Goal: Task Accomplishment & Management: Manage account settings

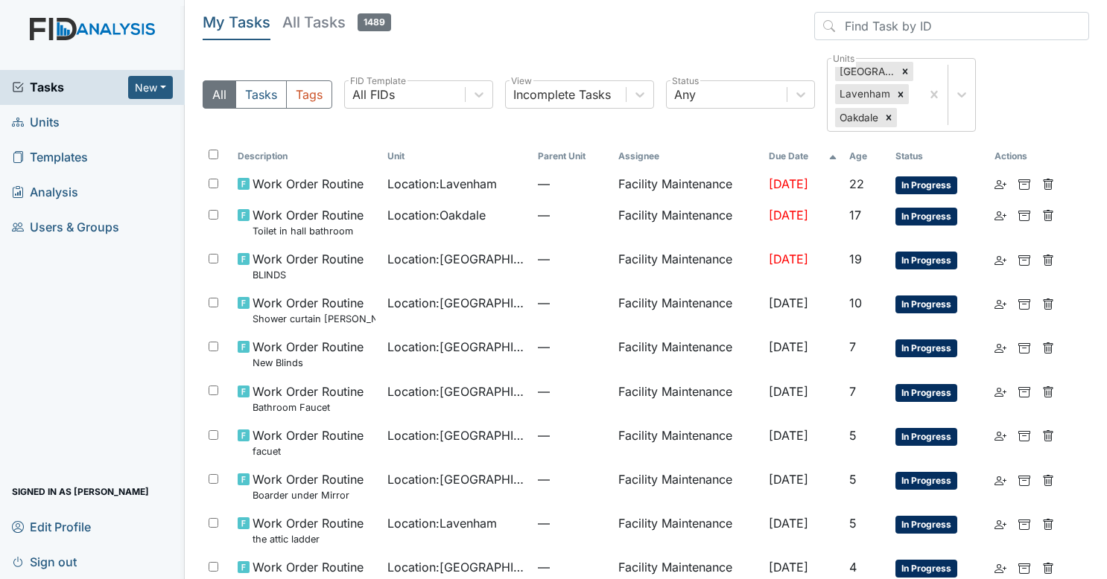
click at [89, 85] on span "Tasks" at bounding box center [70, 87] width 116 height 18
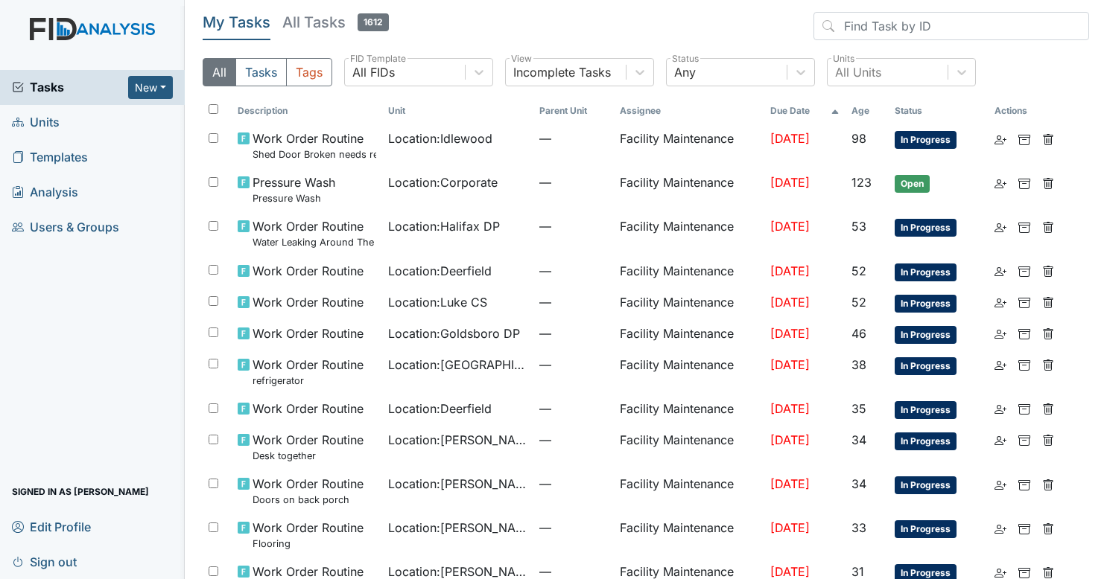
click at [322, 21] on h5 "All Tasks 1612" at bounding box center [335, 22] width 107 height 21
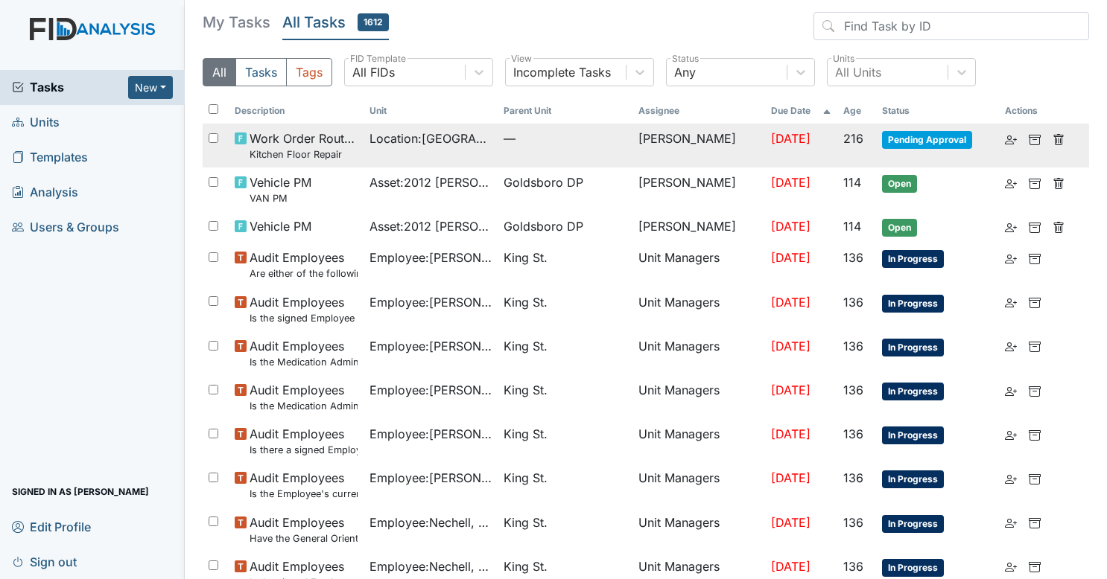
click at [511, 143] on span "—" at bounding box center [564, 139] width 123 height 18
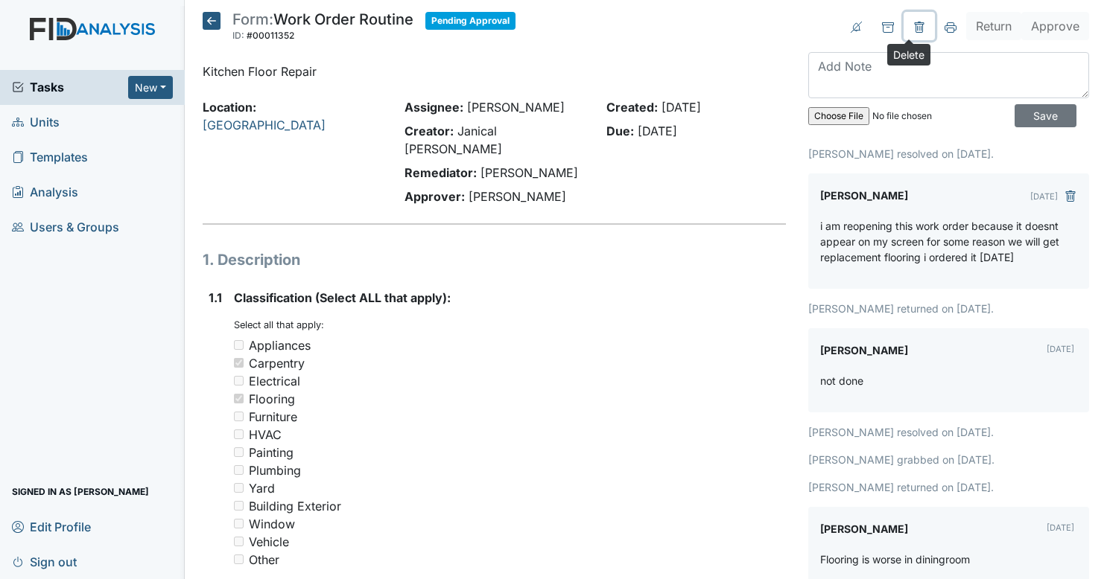
click at [913, 28] on icon at bounding box center [919, 28] width 12 height 12
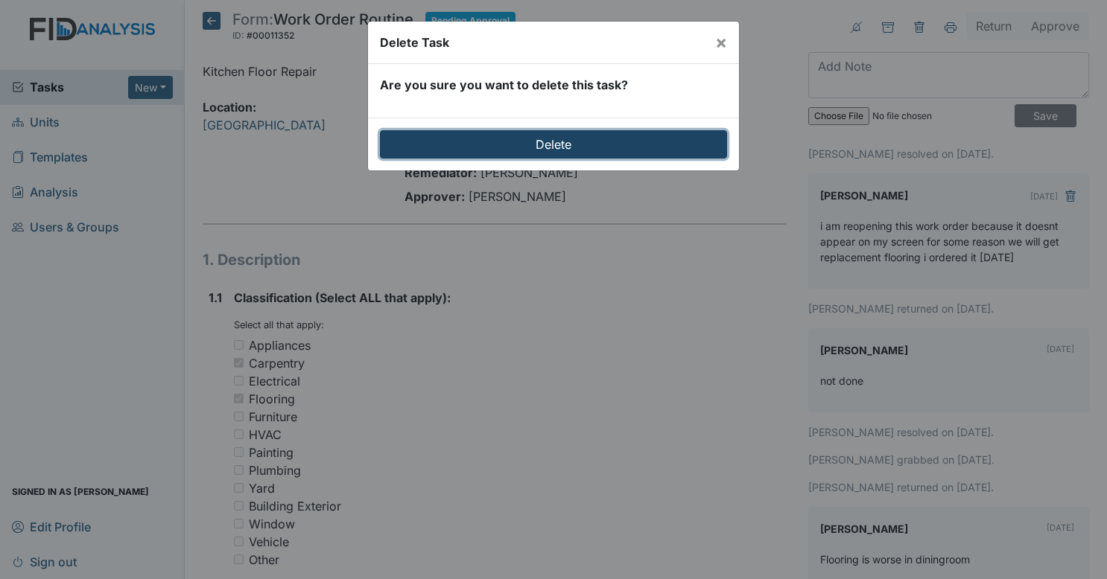
click at [594, 142] on input "Delete" at bounding box center [553, 144] width 347 height 28
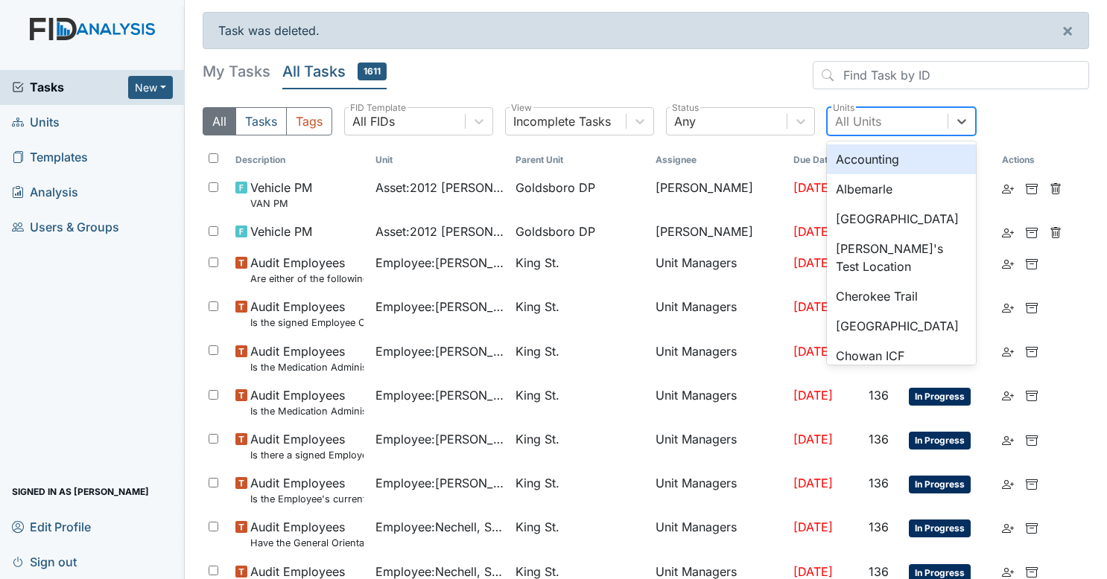
click at [862, 133] on div "All Units" at bounding box center [887, 121] width 120 height 27
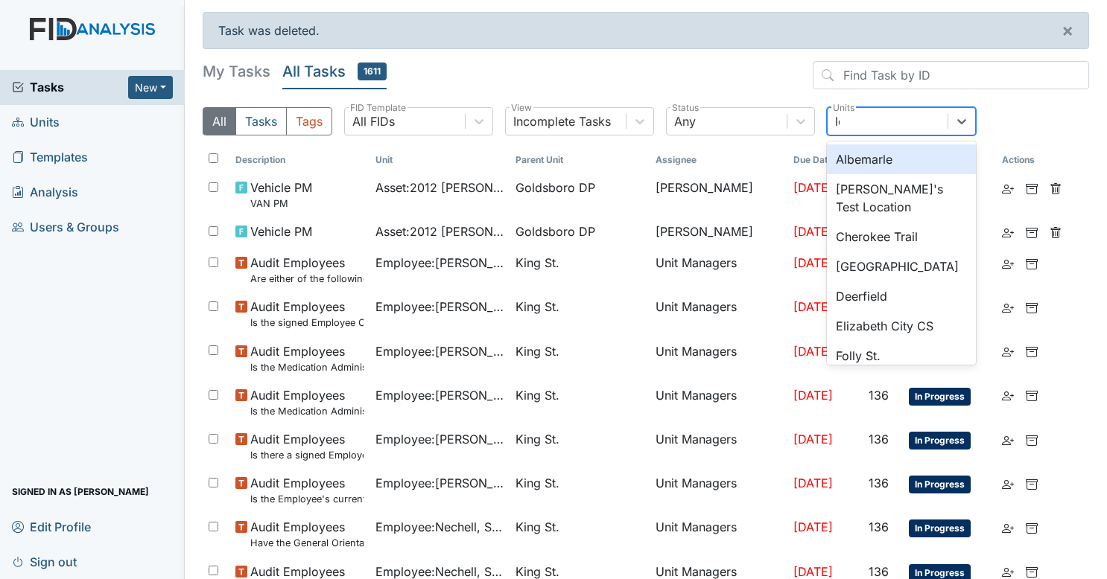
type input "lel"
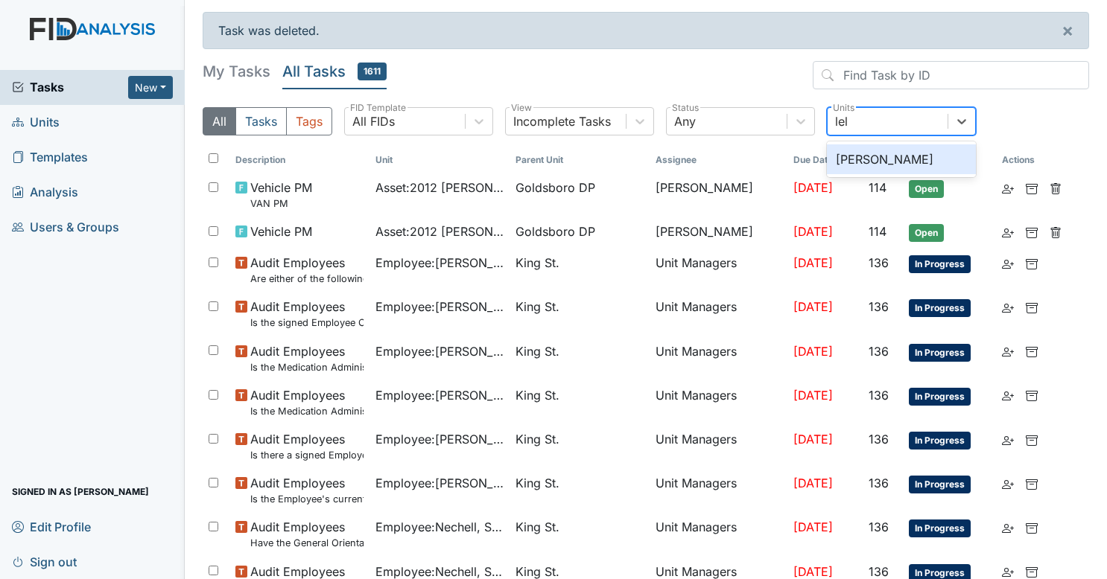
click at [868, 157] on div "[PERSON_NAME]" at bounding box center [901, 159] width 149 height 30
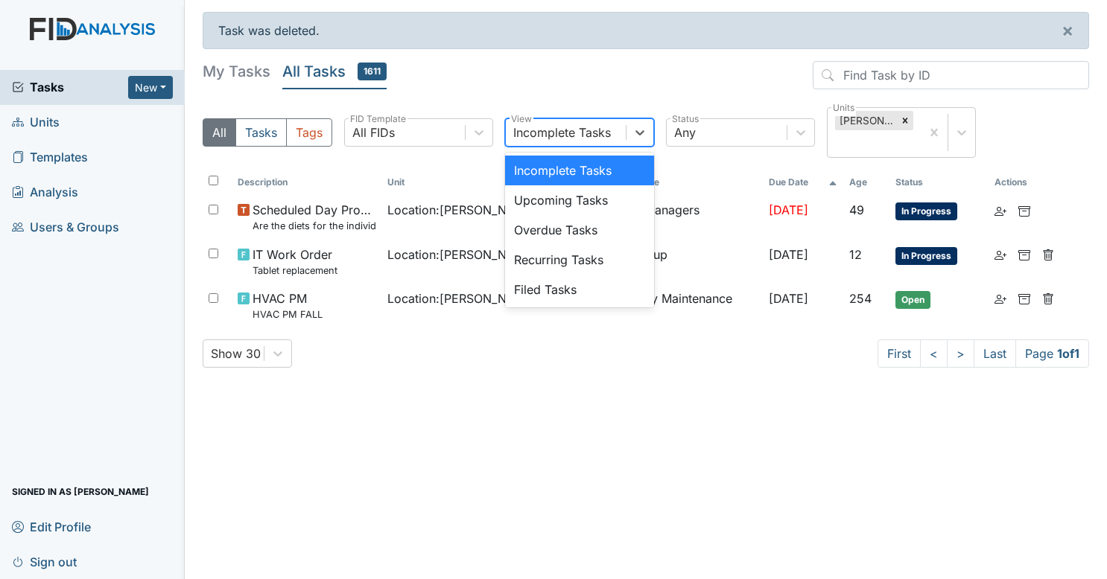
click at [518, 124] on div "Incomplete Tasks" at bounding box center [562, 133] width 98 height 18
click at [556, 275] on div "Filed Tasks" at bounding box center [579, 290] width 149 height 30
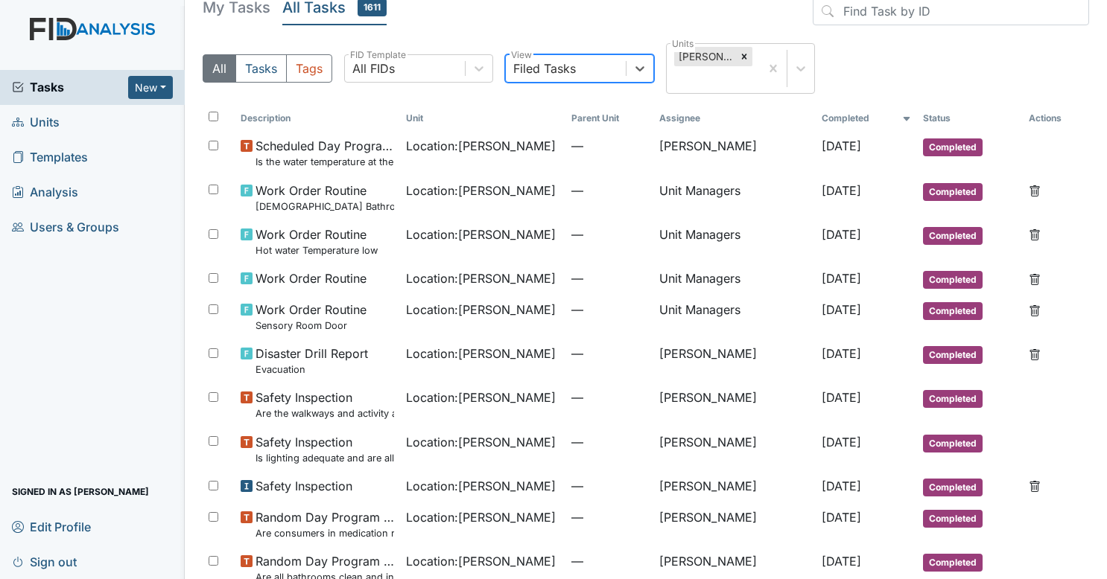
scroll to position [65, 0]
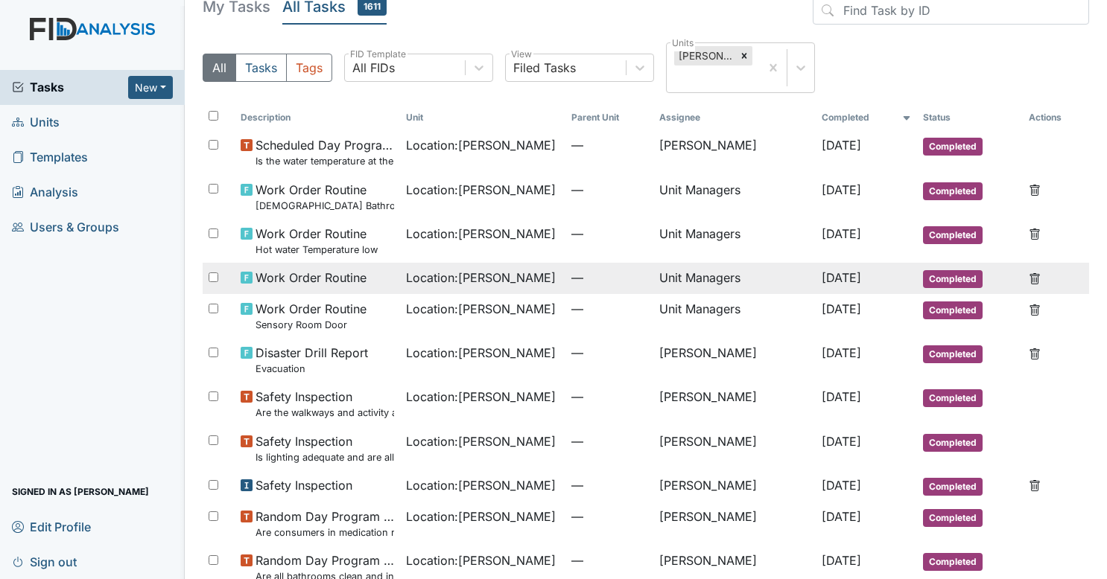
click at [571, 269] on span "—" at bounding box center [609, 278] width 76 height 18
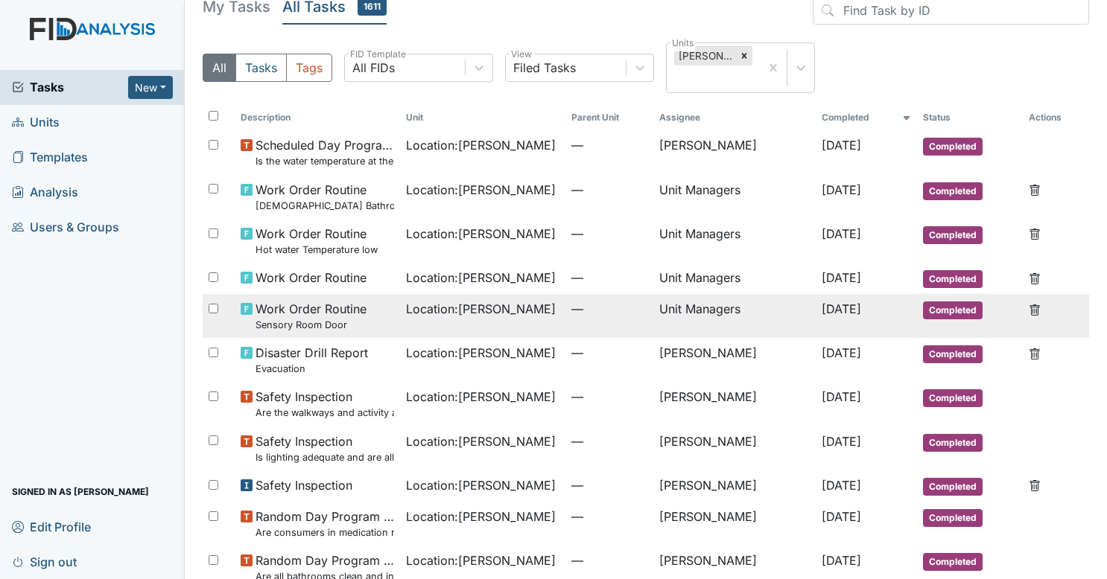
click at [489, 311] on td "Location : [PERSON_NAME]" at bounding box center [482, 316] width 165 height 44
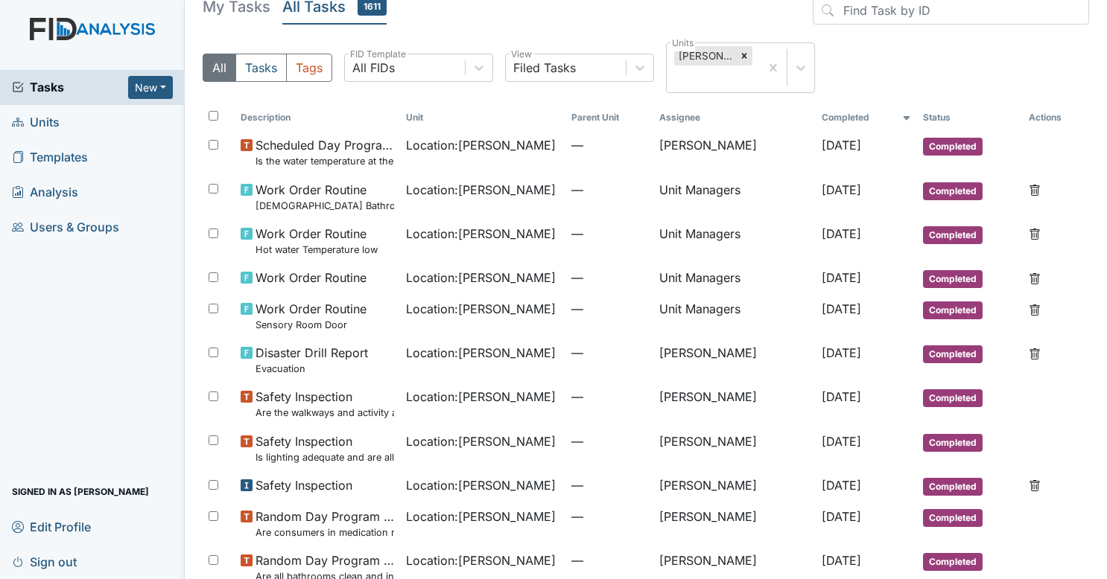
click at [97, 80] on span "Tasks" at bounding box center [70, 87] width 116 height 18
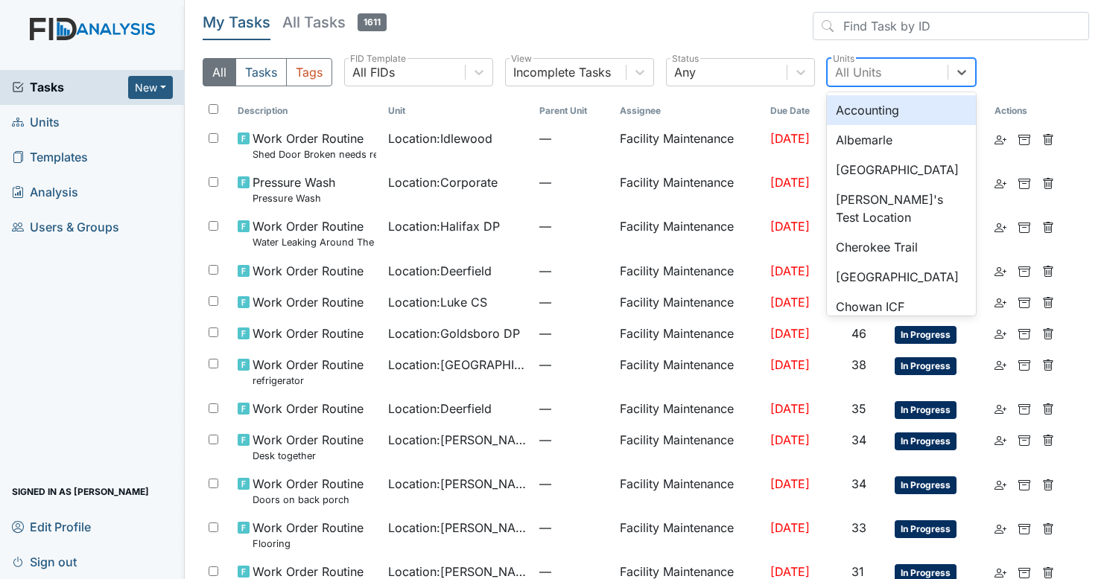
click at [847, 60] on div "All Units" at bounding box center [887, 72] width 120 height 27
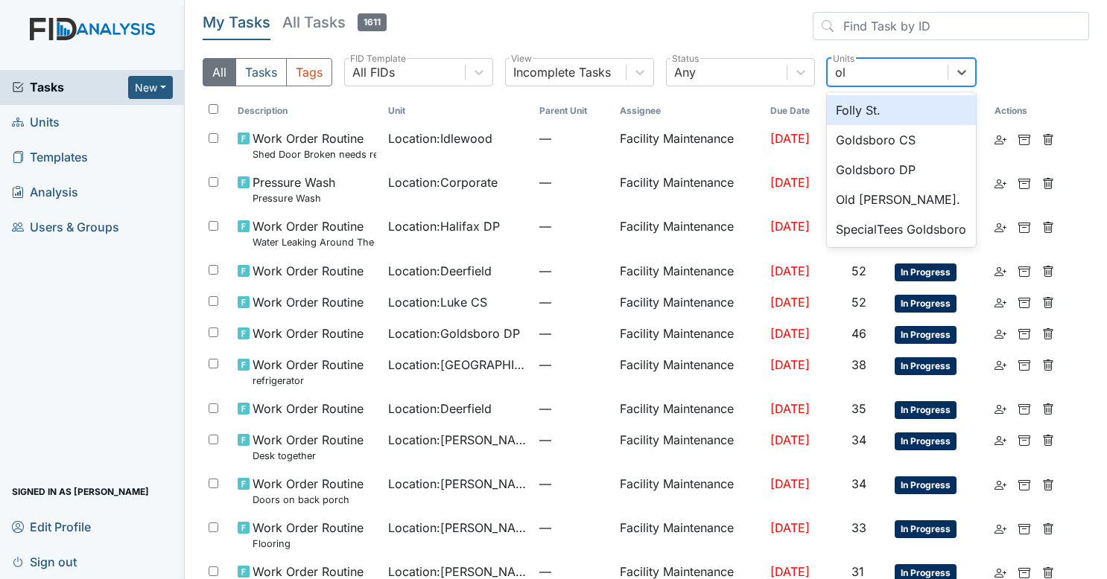
type input "old"
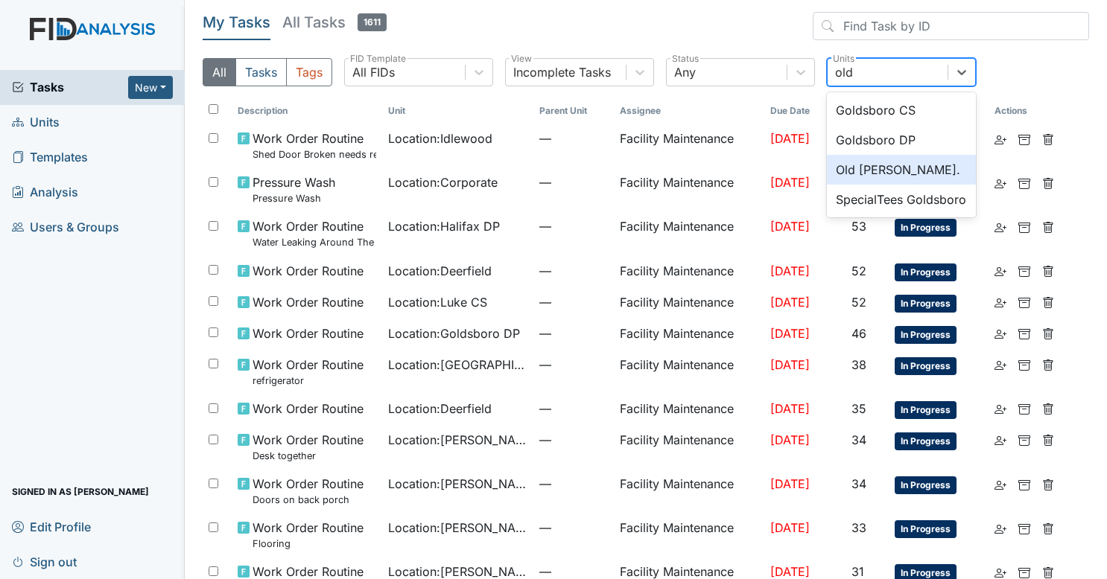
click at [877, 161] on div "Old [PERSON_NAME]." at bounding box center [901, 170] width 149 height 30
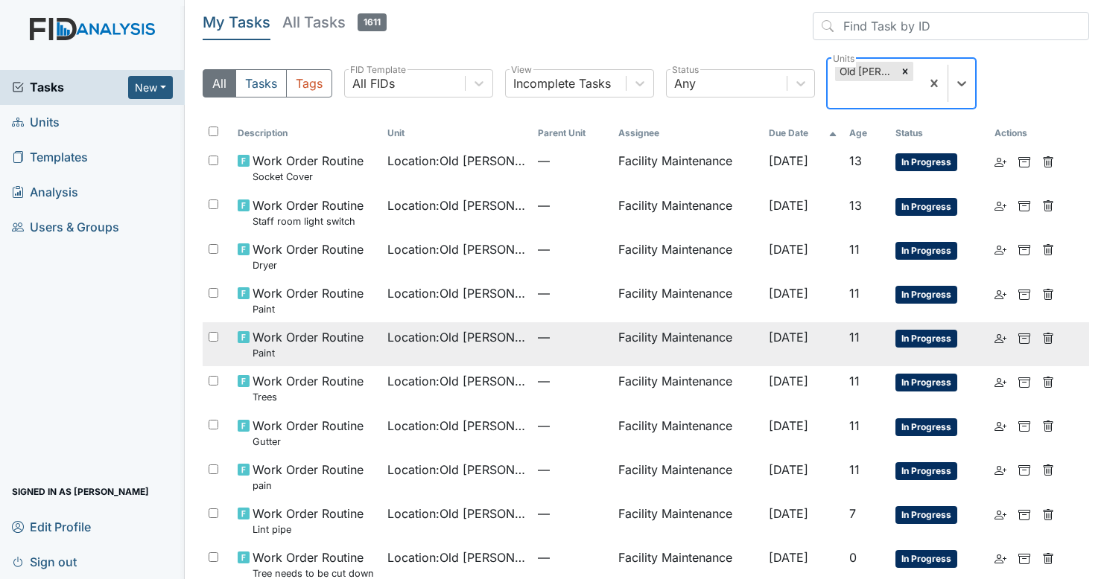
scroll to position [115, 0]
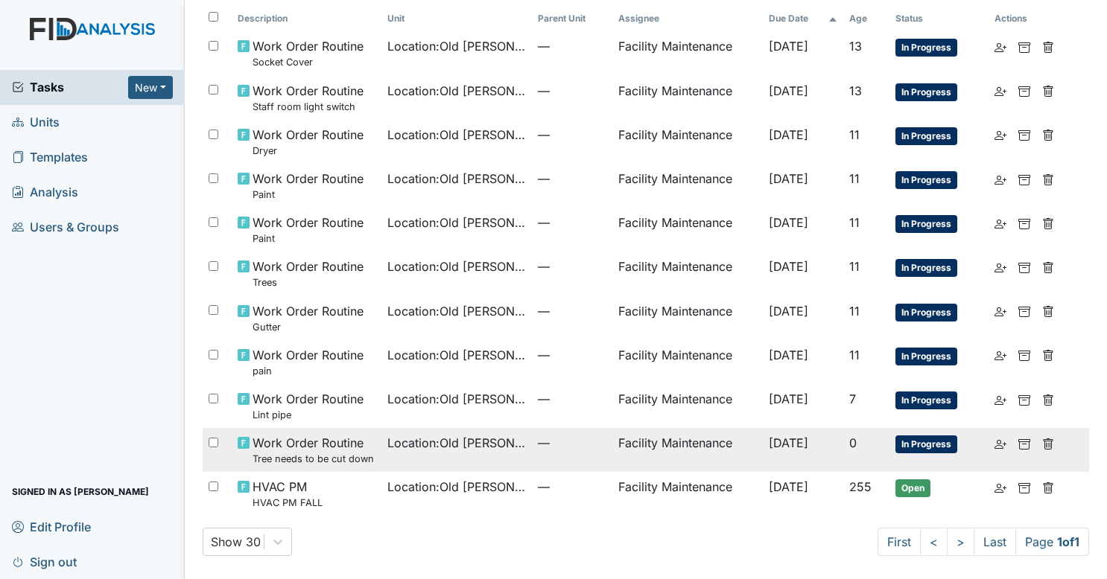
click at [481, 453] on td "Location : Old Roper Rd." at bounding box center [456, 450] width 150 height 44
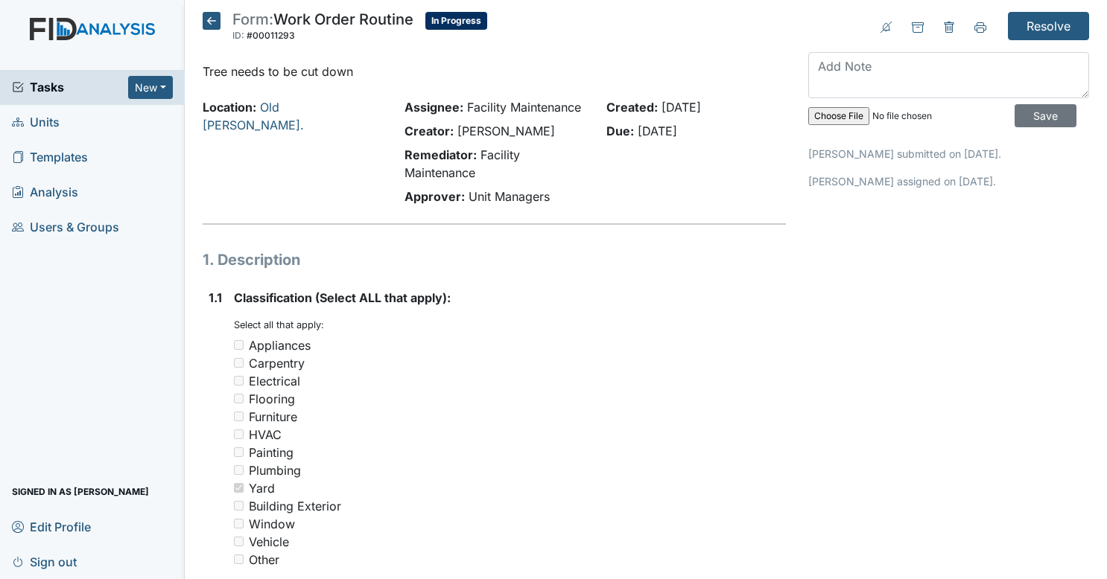
click at [213, 24] on icon at bounding box center [212, 21] width 18 height 18
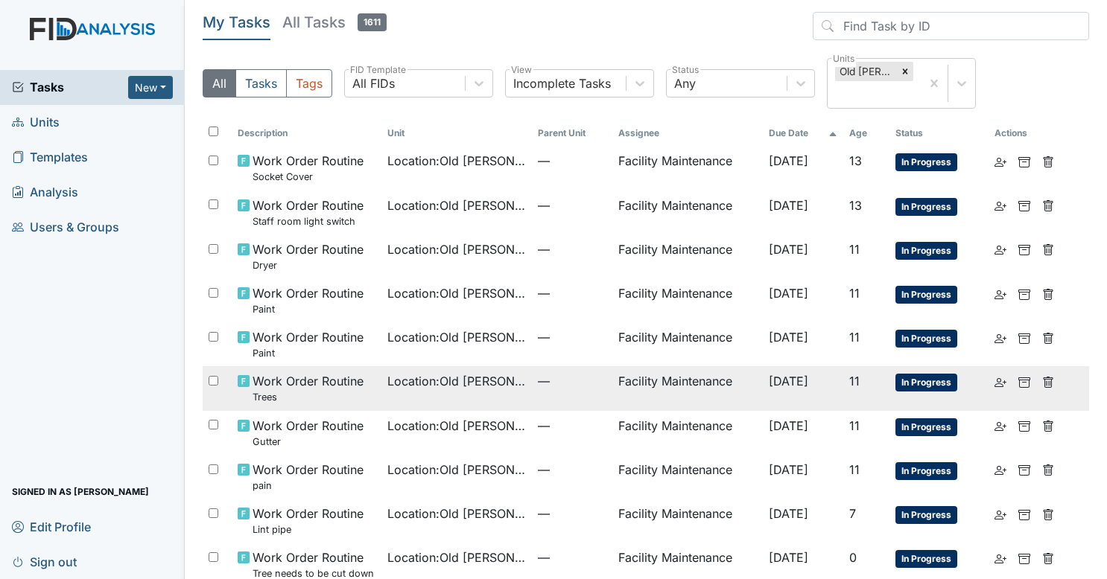
click at [411, 401] on td "Location : Old Roper Rd." at bounding box center [456, 388] width 150 height 44
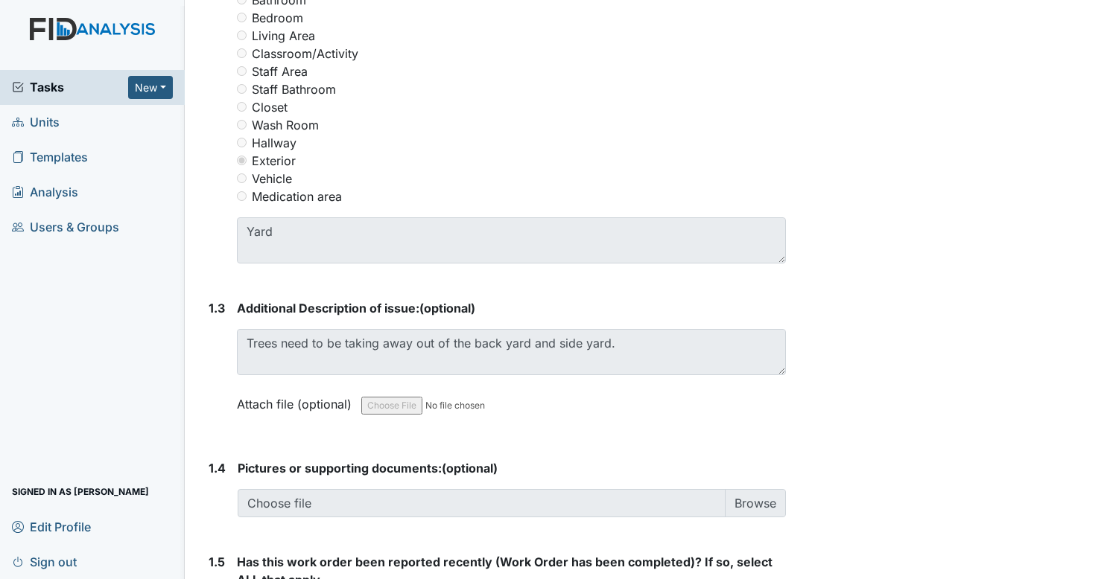
scroll to position [774, 0]
